Goal: Transaction & Acquisition: Download file/media

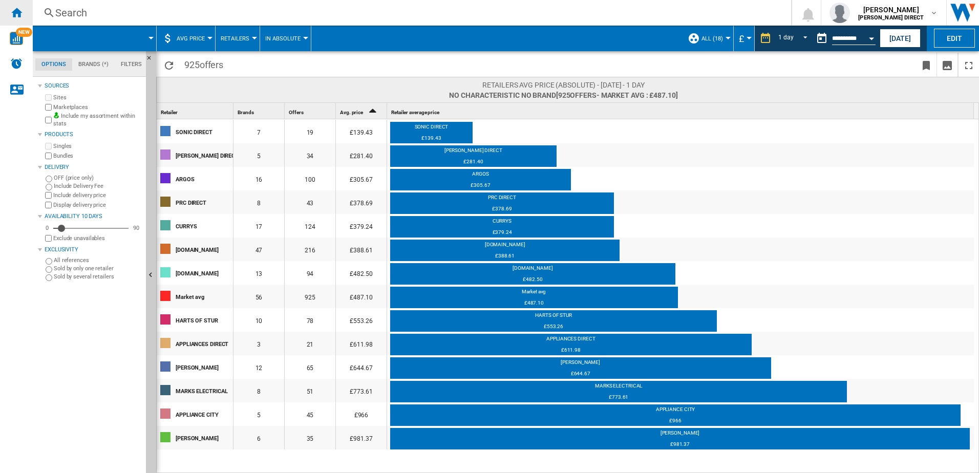
click at [16, 14] on ng-md-icon "Home" at bounding box center [16, 12] width 12 height 12
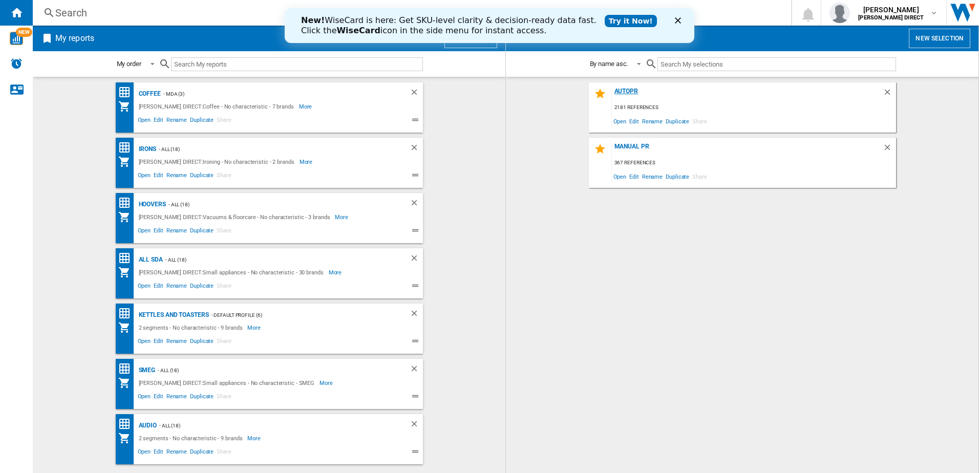
click at [630, 96] on div "AUTOPR" at bounding box center [747, 95] width 271 height 14
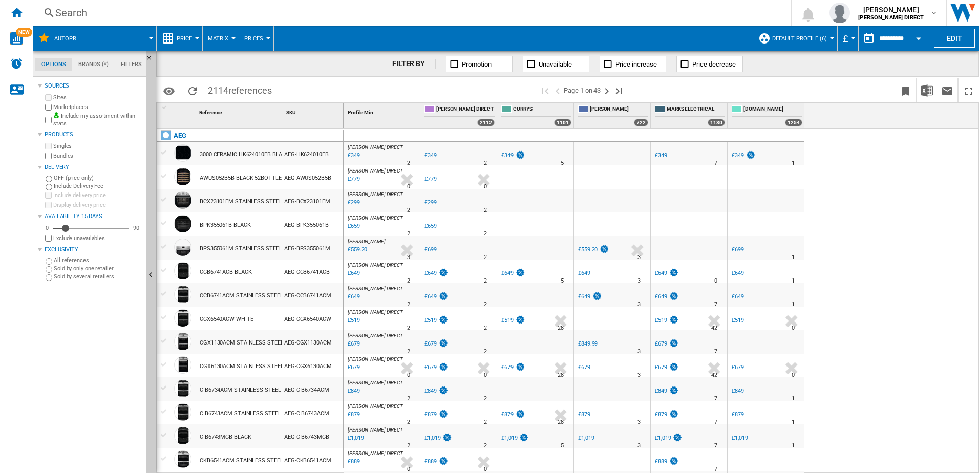
click at [785, 32] on button "Default profile (6)" at bounding box center [802, 39] width 60 height 26
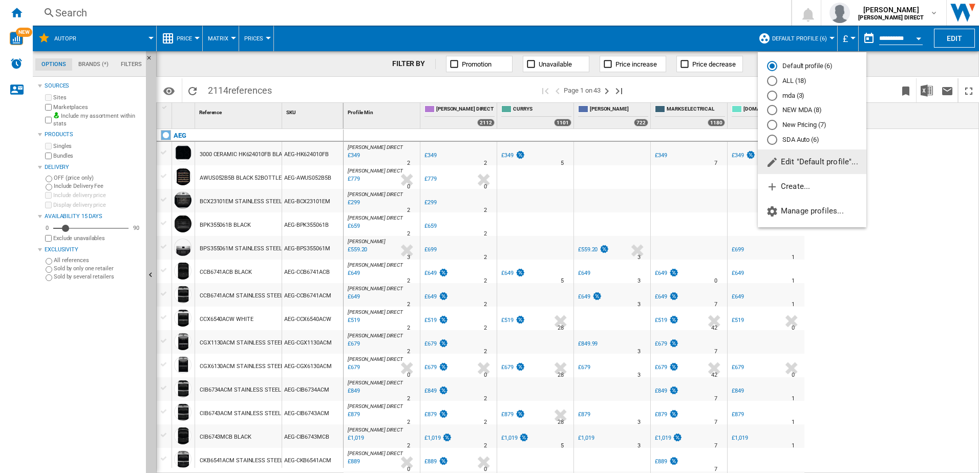
click at [795, 138] on md-radio-button "SDA Auto (6)" at bounding box center [812, 140] width 90 height 10
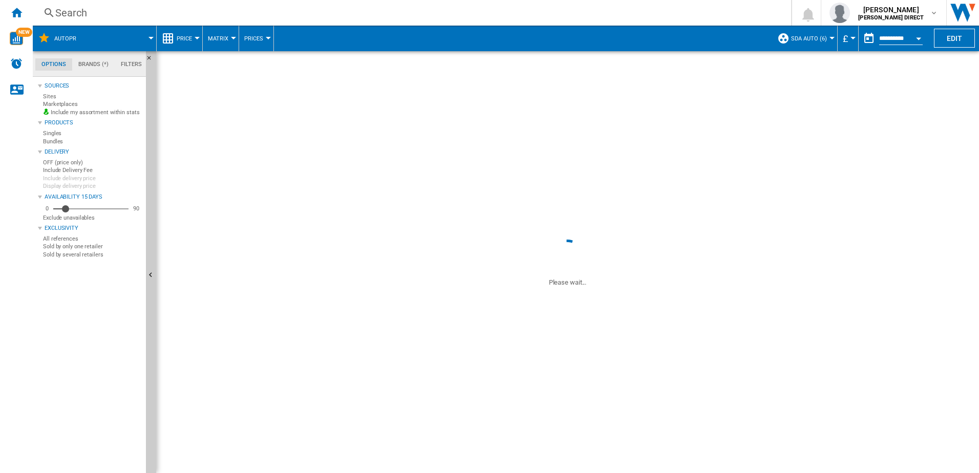
click at [806, 32] on button "Default profile (6)" at bounding box center [802, 39] width 60 height 26
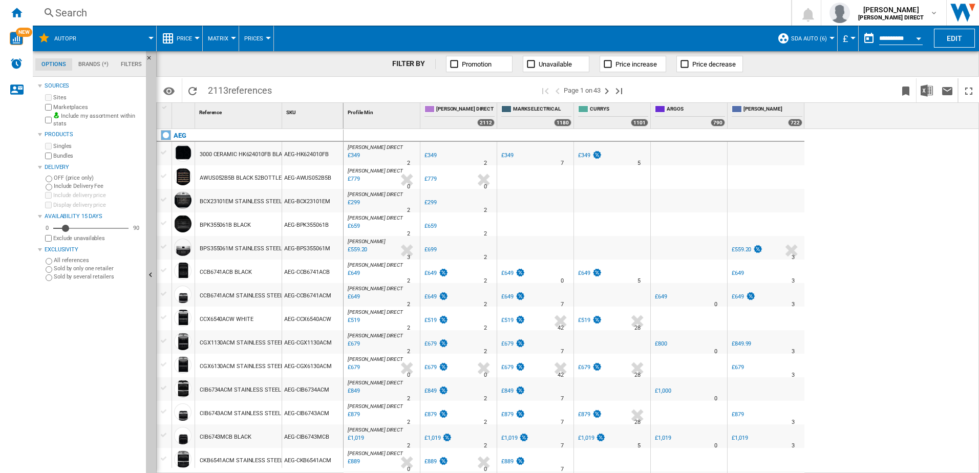
click at [801, 41] on md-backdrop at bounding box center [489, 236] width 979 height 473
click at [801, 41] on span "SDA Auto (6)" at bounding box center [809, 38] width 36 height 7
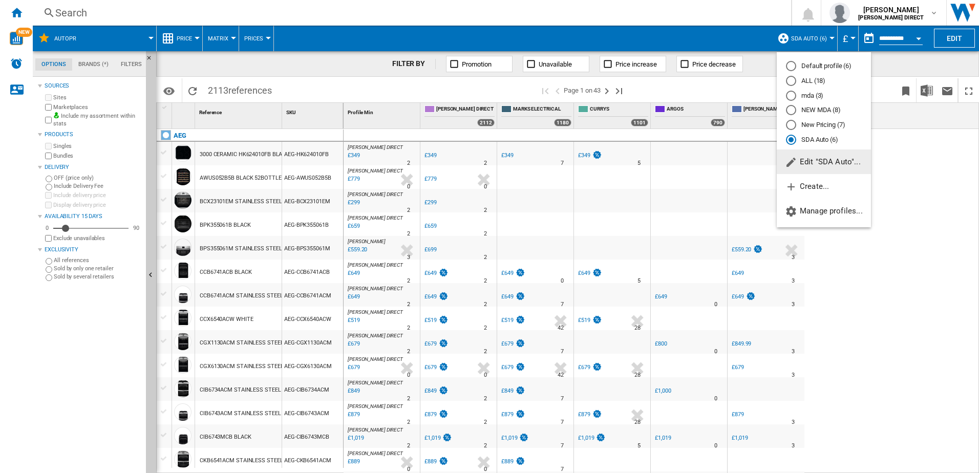
click at [816, 126] on md-radio-button "New Pricing (7)" at bounding box center [824, 125] width 76 height 10
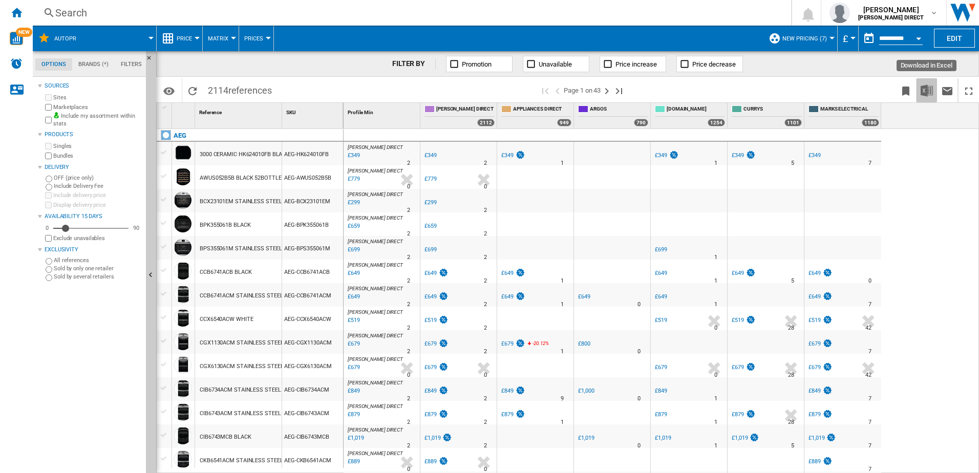
click at [920, 92] on img "Download in Excel" at bounding box center [926, 90] width 12 height 12
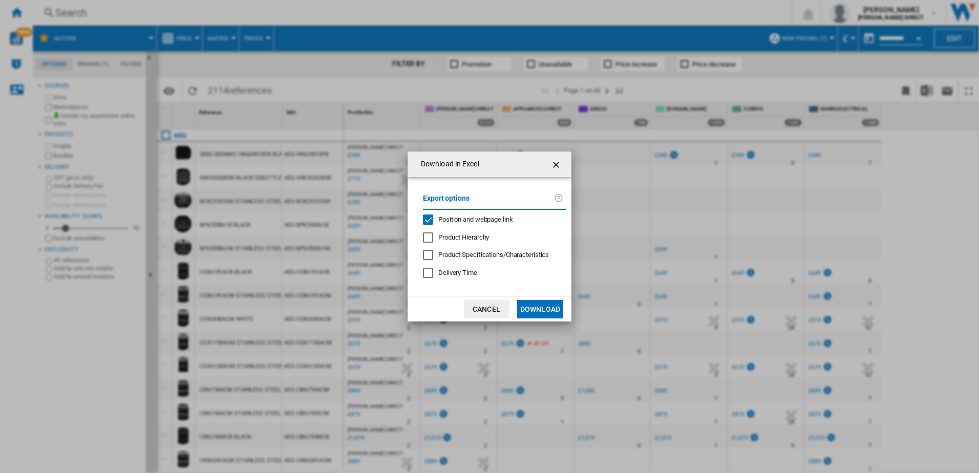
click at [456, 217] on span "Position and webpage link" at bounding box center [475, 219] width 75 height 8
click at [538, 312] on button "Download" at bounding box center [540, 309] width 46 height 18
